Goal: Book appointment/travel/reservation

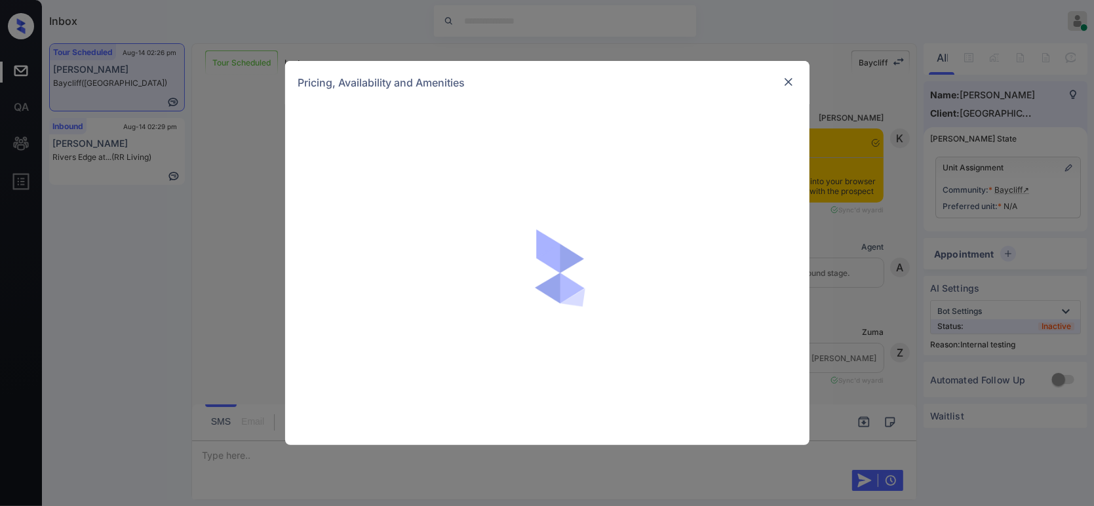
scroll to position [1844, 0]
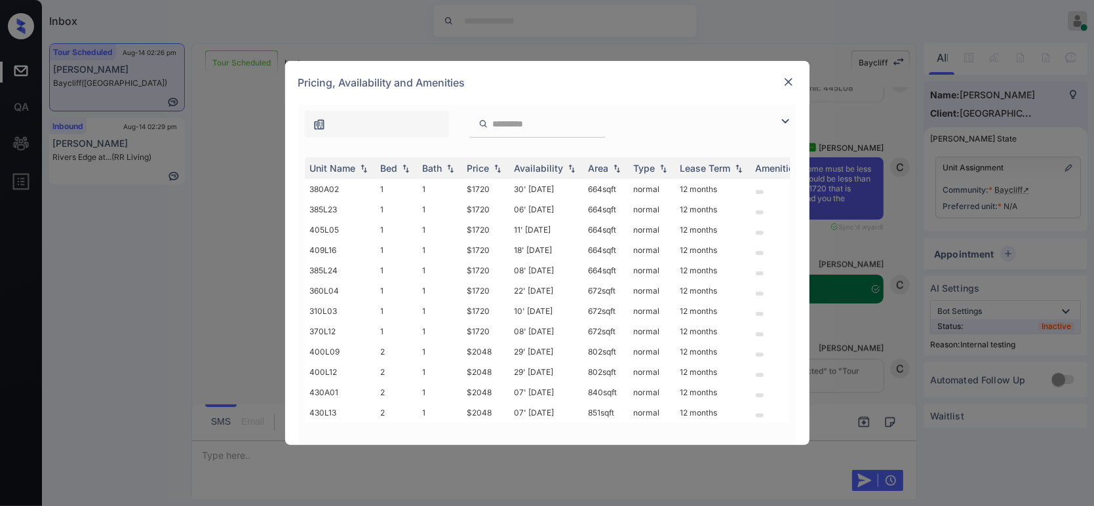
click at [518, 126] on input "search" at bounding box center [544, 124] width 107 height 11
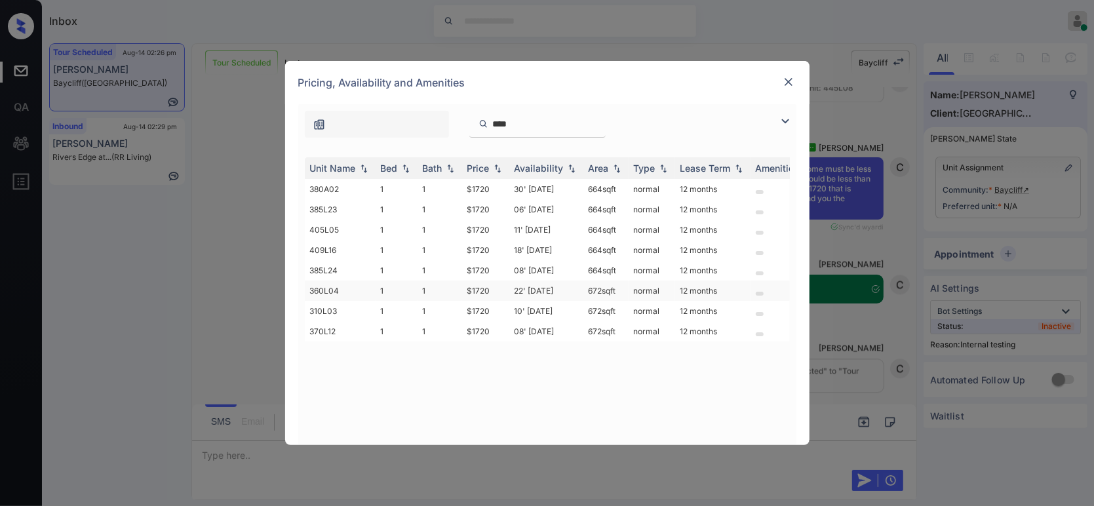
type input "****"
click at [482, 291] on td "$1720" at bounding box center [485, 290] width 47 height 20
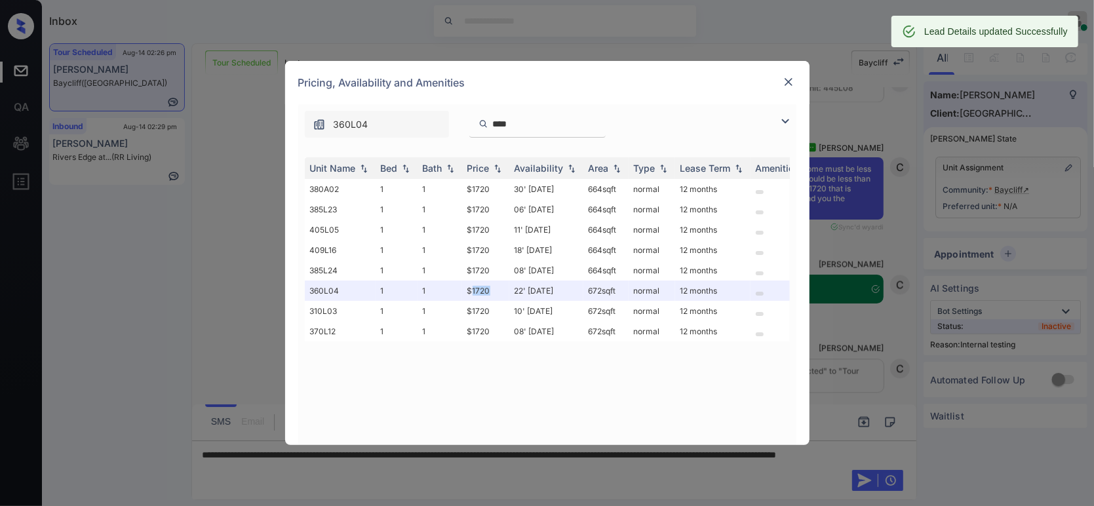
click at [789, 81] on img at bounding box center [788, 81] width 13 height 13
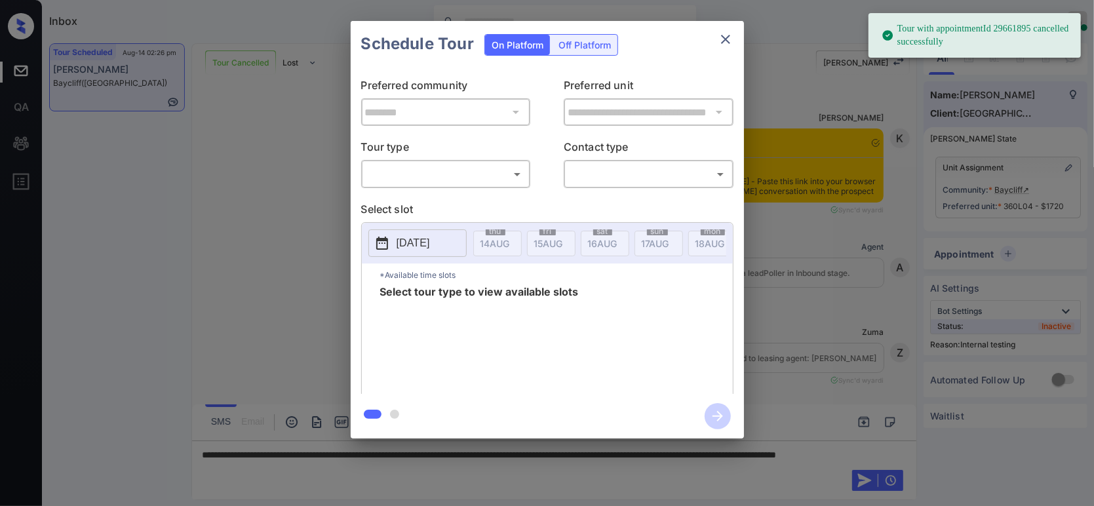
scroll to position [1844, 0]
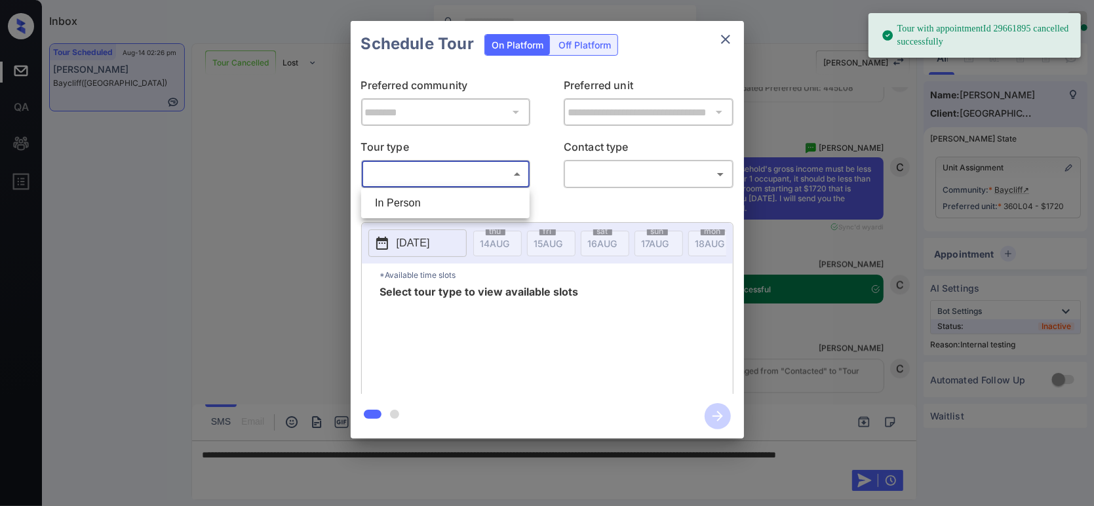
click at [421, 176] on body "Tour with appointmentId 29661895 cancelled successfully Inbox Hope Jatap Online…" at bounding box center [547, 253] width 1094 height 506
click at [401, 202] on li "In Person" at bounding box center [445, 203] width 162 height 24
type input "********"
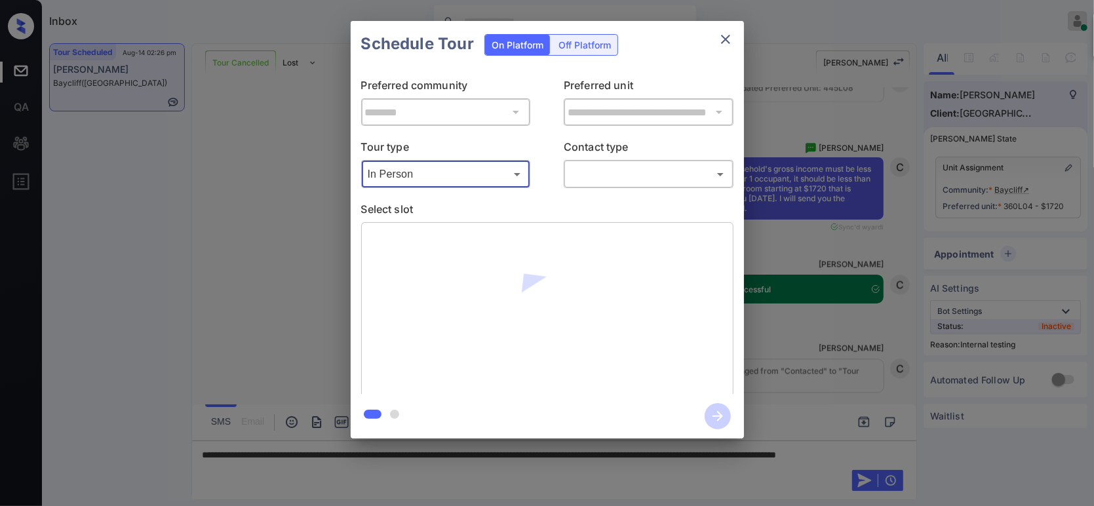
click at [648, 177] on body "Tour with appointmentId 29661895 cancelled successfully Inbox Hope Jatap Online…" at bounding box center [547, 253] width 1094 height 506
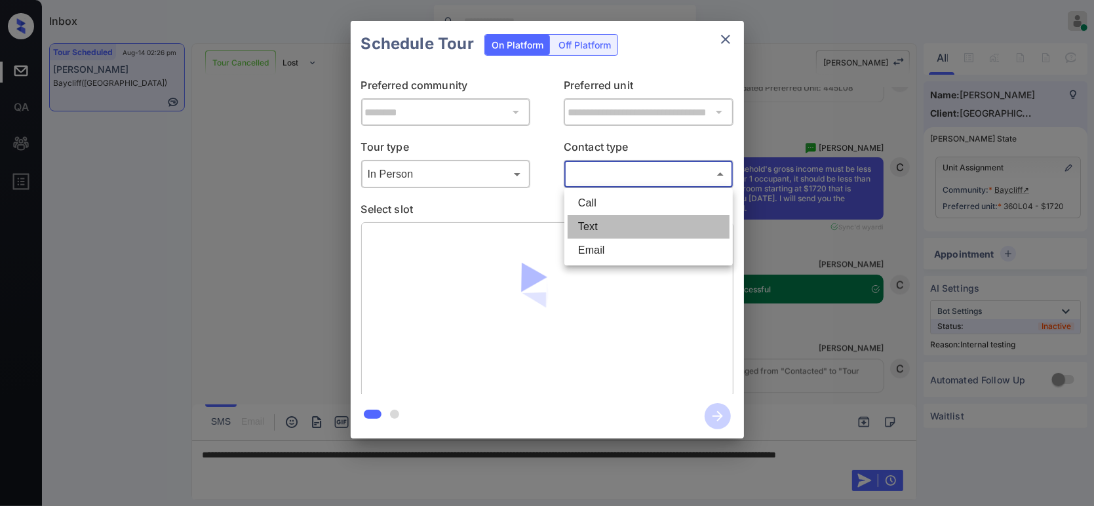
click at [612, 231] on li "Text" at bounding box center [648, 227] width 162 height 24
type input "****"
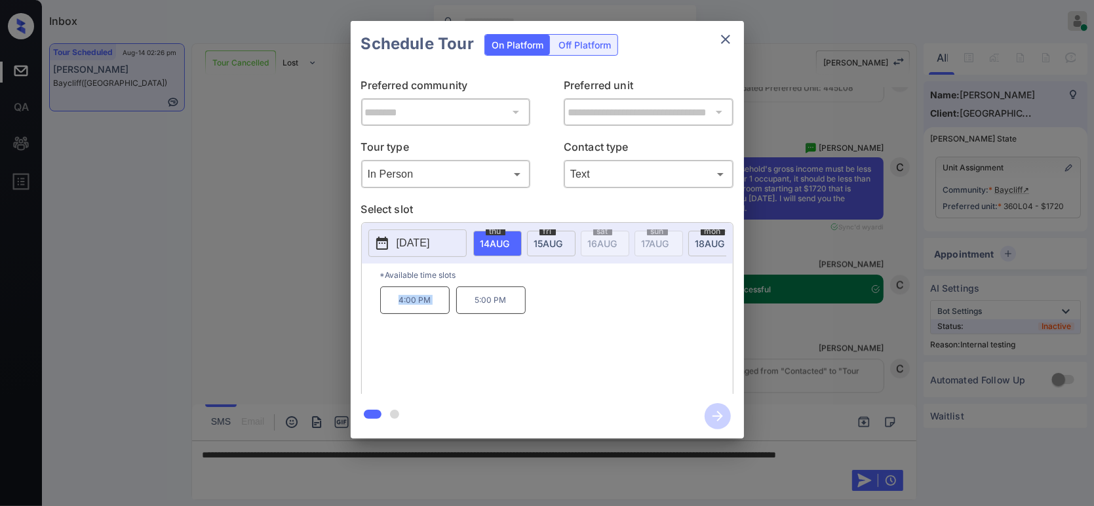
drag, startPoint x: 467, startPoint y: 293, endPoint x: 455, endPoint y: 299, distance: 12.9
click at [455, 299] on div "*Available time slots 4:00 PM 5:00 PM" at bounding box center [547, 330] width 371 height 134
copy div "4:00 PM"
click at [455, 352] on div "4:00 PM 5:00 PM" at bounding box center [556, 338] width 353 height 105
drag, startPoint x: 514, startPoint y: 310, endPoint x: 427, endPoint y: 313, distance: 86.5
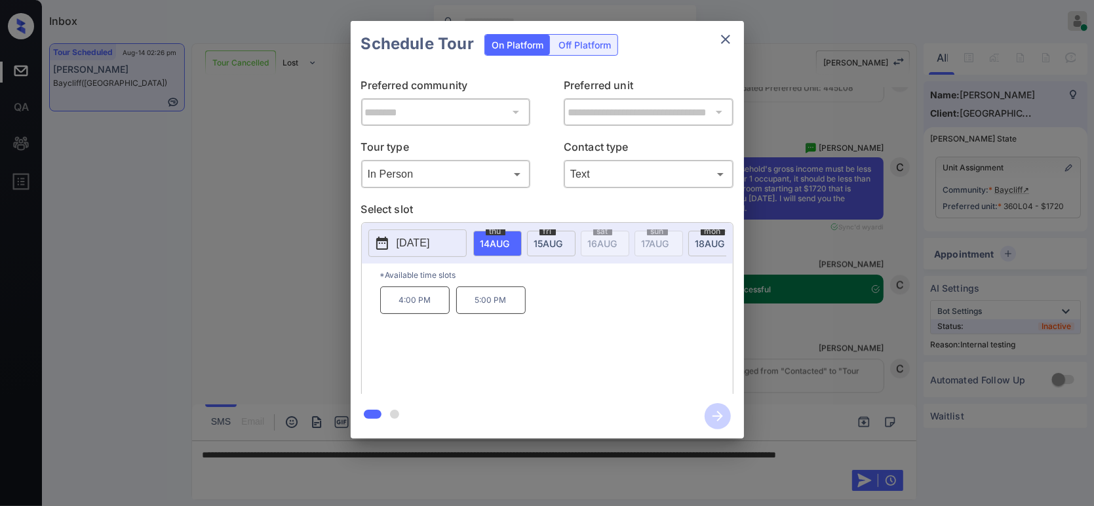
click at [513, 310] on p "5:00 PM" at bounding box center [490, 300] width 69 height 28
drag, startPoint x: 427, startPoint y: 313, endPoint x: 393, endPoint y: 313, distance: 34.1
click at [393, 313] on div "4:00 PM 5:00 PM" at bounding box center [556, 338] width 353 height 105
copy div "4:00 PM 5:00 PM"
click at [177, 276] on div "**********" at bounding box center [547, 229] width 1094 height 459
